Goal: Entertainment & Leisure: Consume media (video, audio)

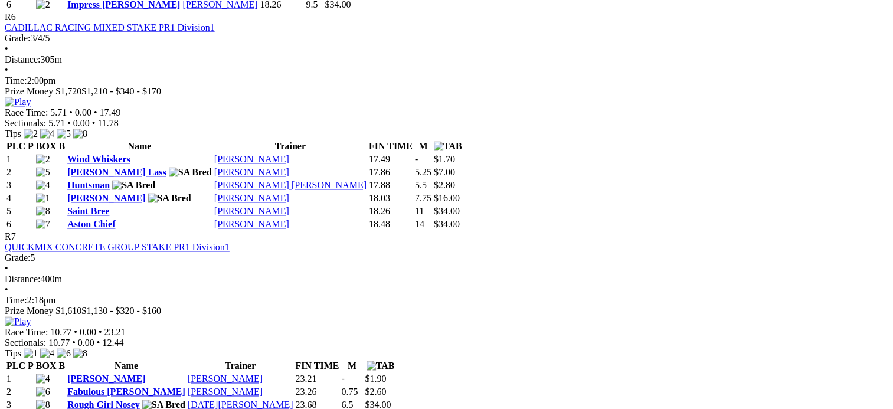
scroll to position [1711, 0]
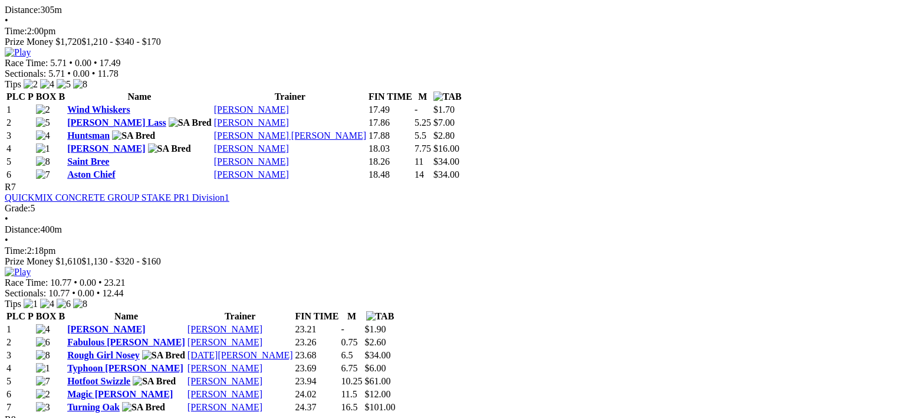
drag, startPoint x: 578, startPoint y: 42, endPoint x: 581, endPoint y: 32, distance: 10.9
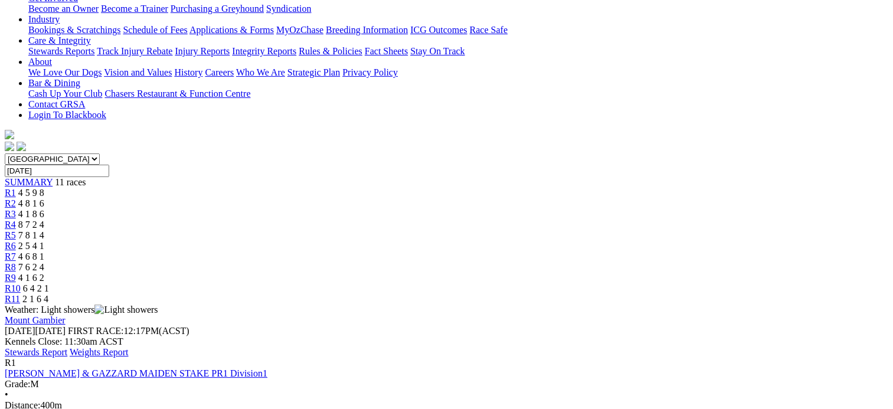
scroll to position [236, 0]
